Goal: Task Accomplishment & Management: Manage account settings

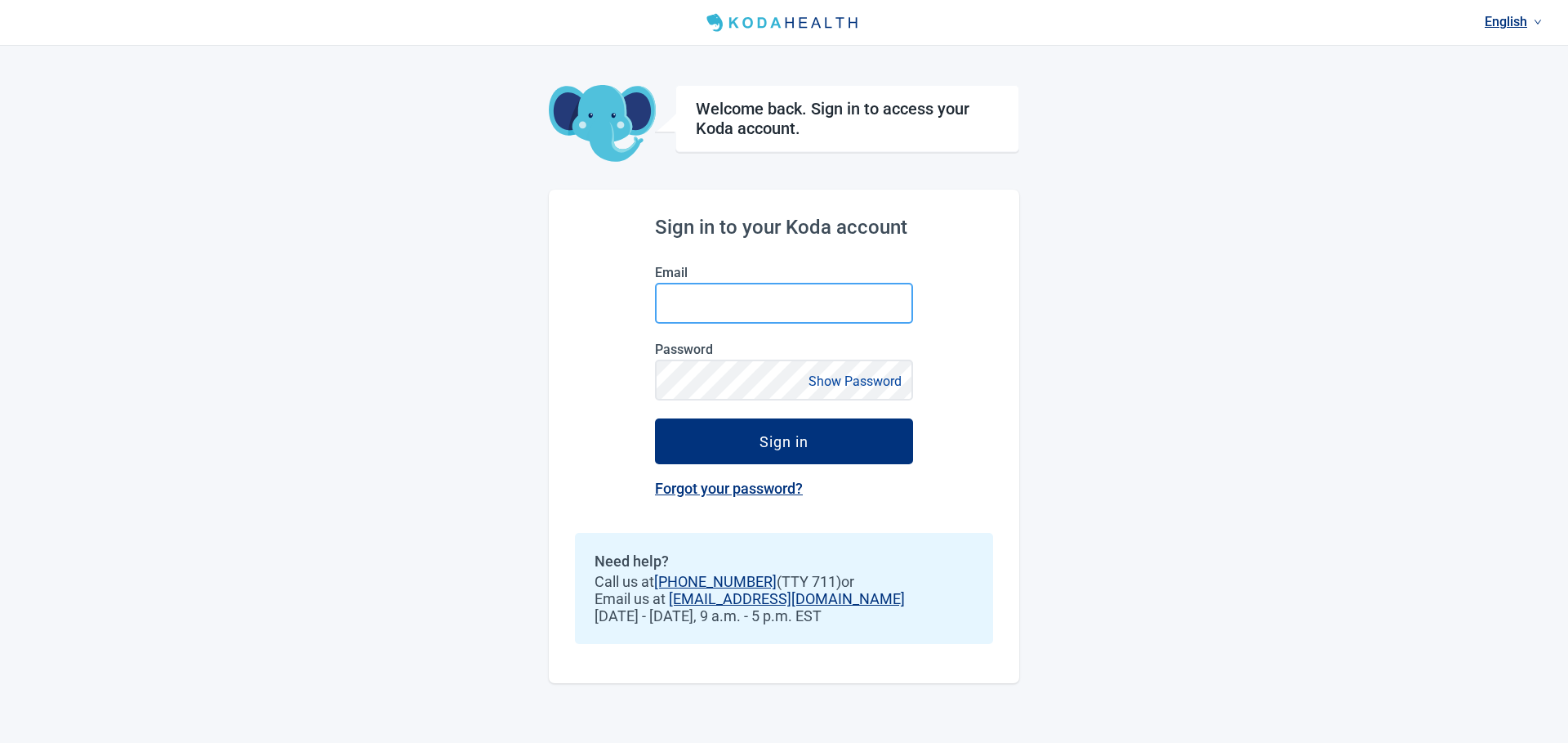
click at [785, 301] on input "Email" at bounding box center [783, 302] width 258 height 40
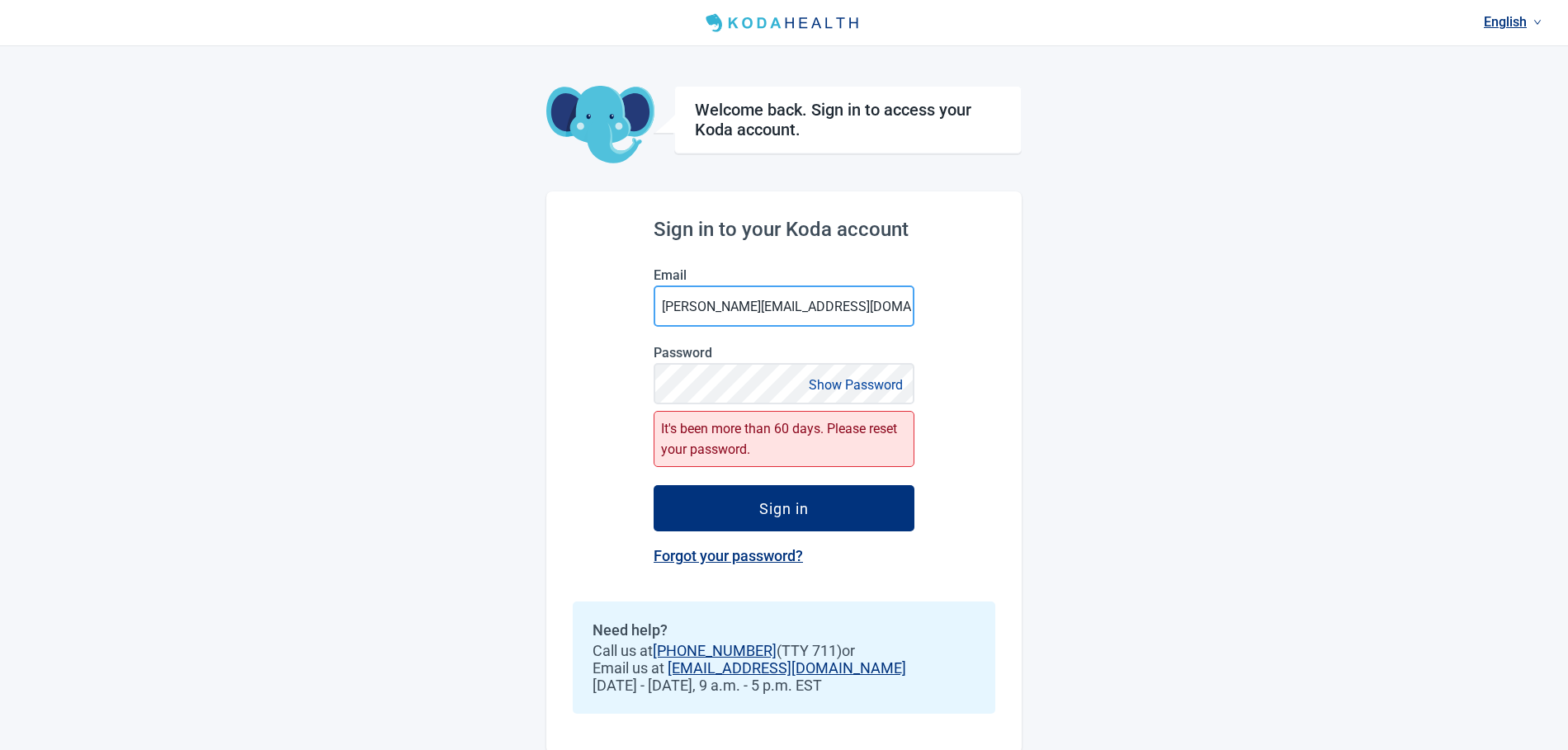
drag, startPoint x: 700, startPoint y: 300, endPoint x: 721, endPoint y: 296, distance: 21.4
click at [700, 300] on input "[PERSON_NAME][EMAIL_ADDRESS][DOMAIN_NAME]" at bounding box center [783, 305] width 261 height 41
type input "[PERSON_NAME][EMAIL_ADDRESS][DOMAIN_NAME]"
click at [653, 485] on button "Sign in" at bounding box center [783, 508] width 261 height 46
